Goal: Task Accomplishment & Management: Manage account settings

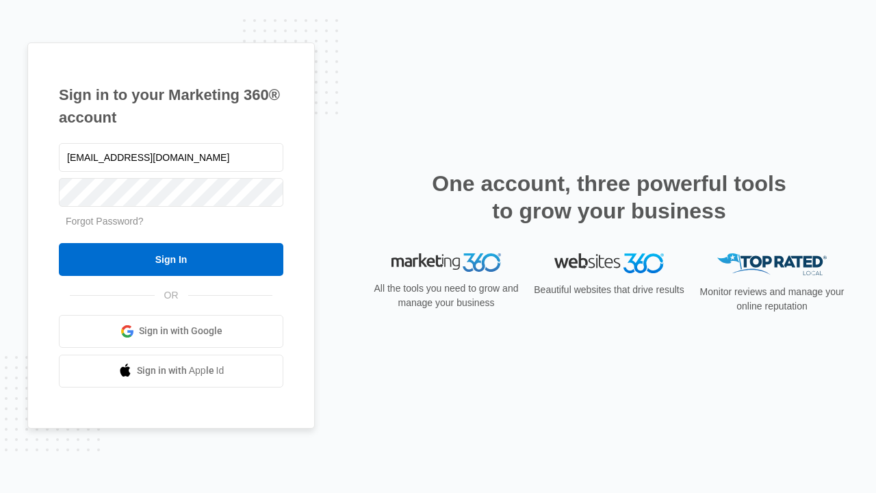
type input "[EMAIL_ADDRESS][DOMAIN_NAME]"
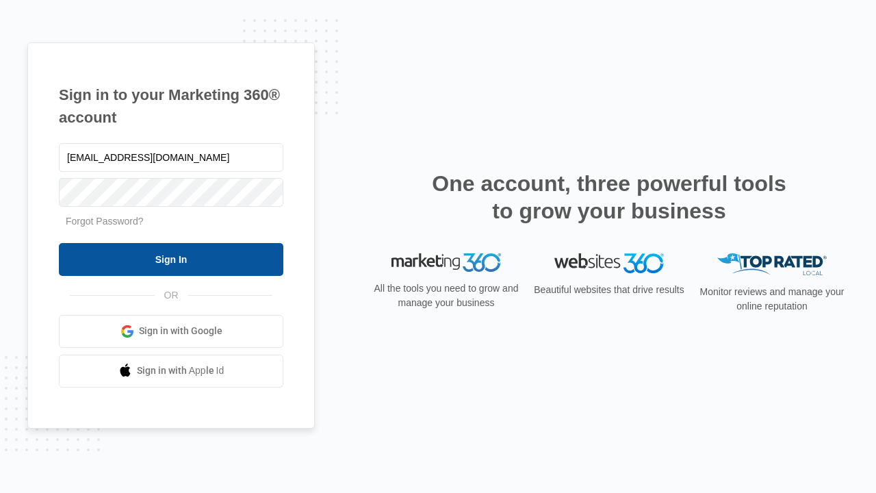
click at [171, 259] on input "Sign In" at bounding box center [171, 259] width 224 height 33
